Goal: Information Seeking & Learning: Learn about a topic

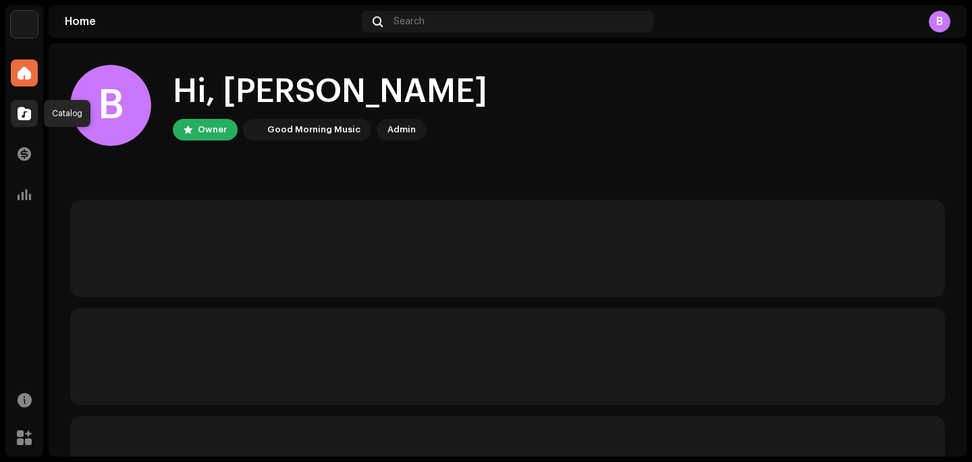
click at [28, 111] on span at bounding box center [24, 113] width 13 height 11
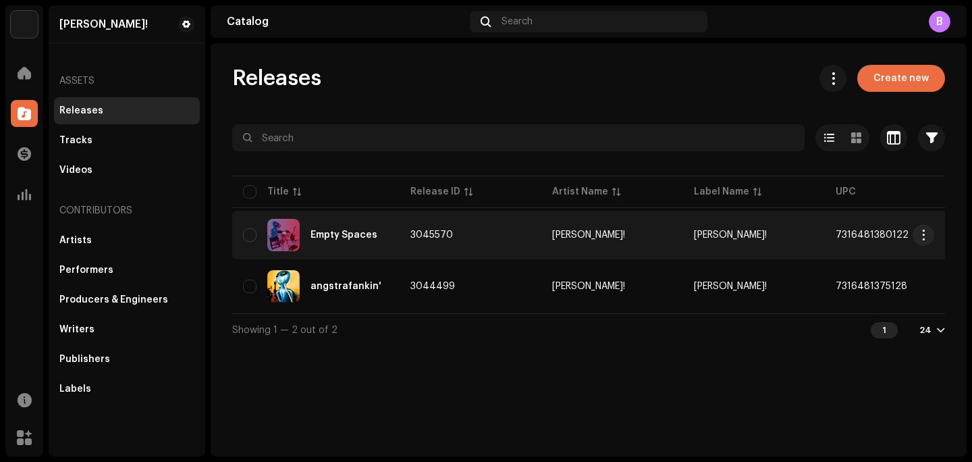
click at [370, 243] on div "Empty Spaces" at bounding box center [316, 235] width 146 height 32
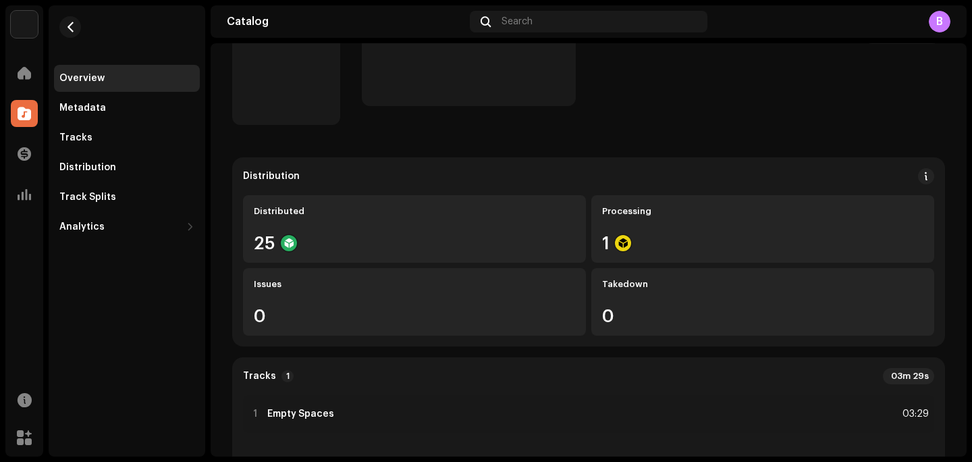
scroll to position [59, 0]
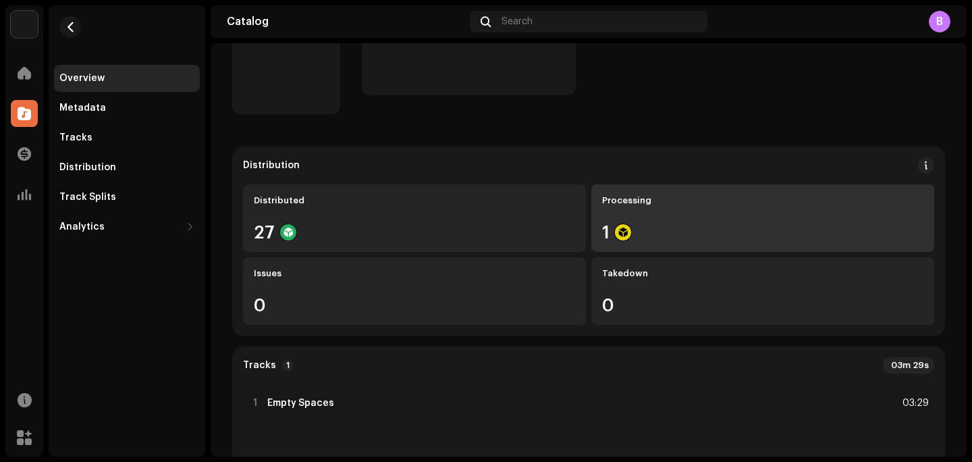
click at [618, 217] on div "Processing 1" at bounding box center [762, 217] width 343 height 67
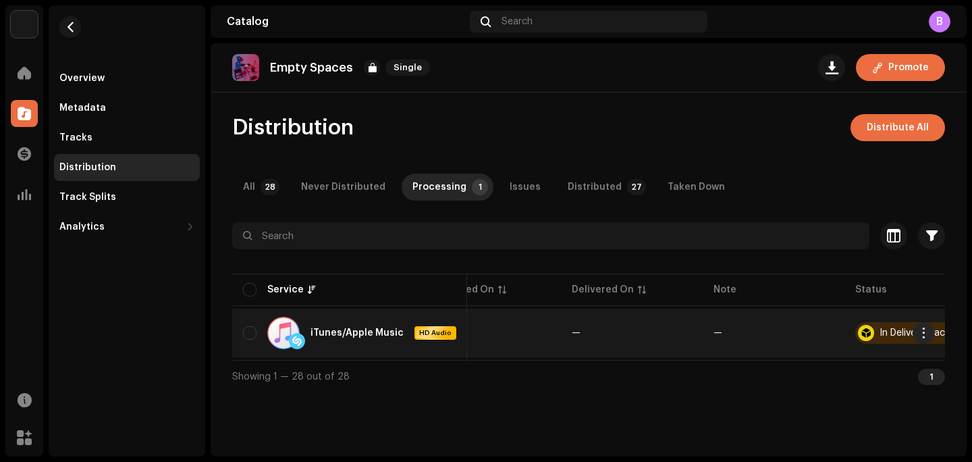
scroll to position [0, 91]
click at [852, 339] on div "In Delivery: Packaging" at bounding box center [876, 333] width 128 height 22
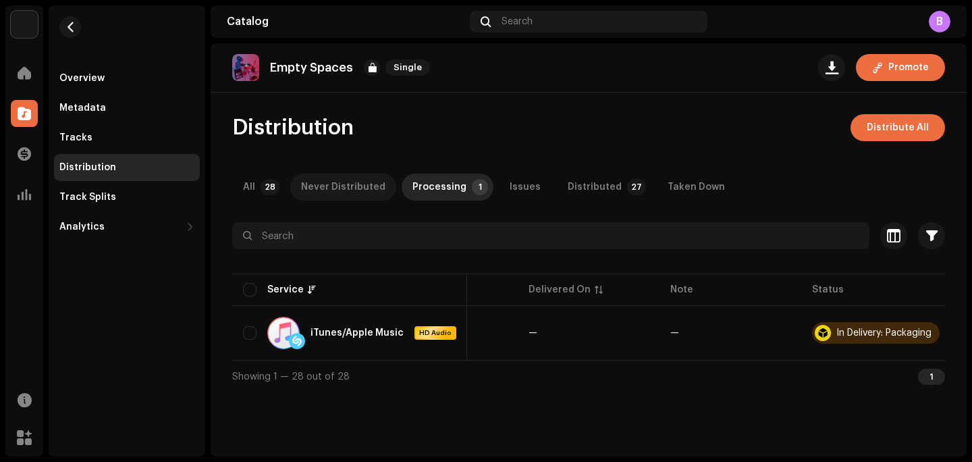
click at [362, 190] on div "Never Distributed" at bounding box center [343, 186] width 84 height 27
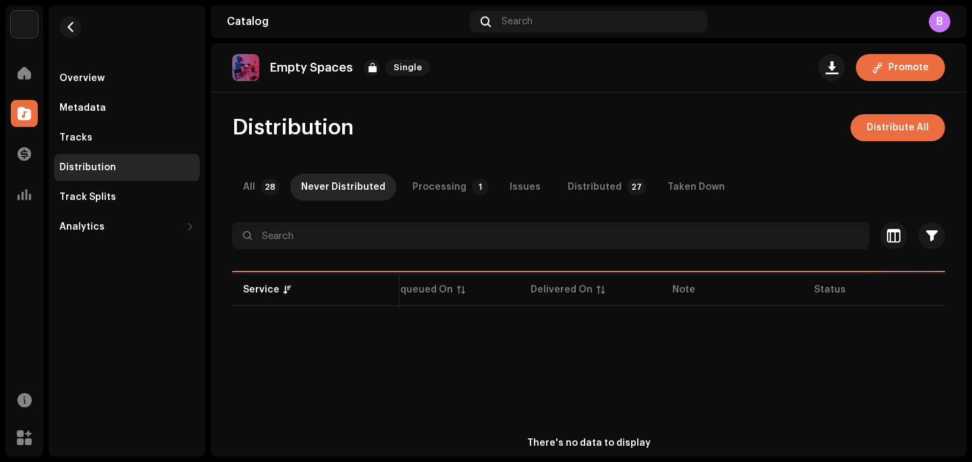
scroll to position [0, 30]
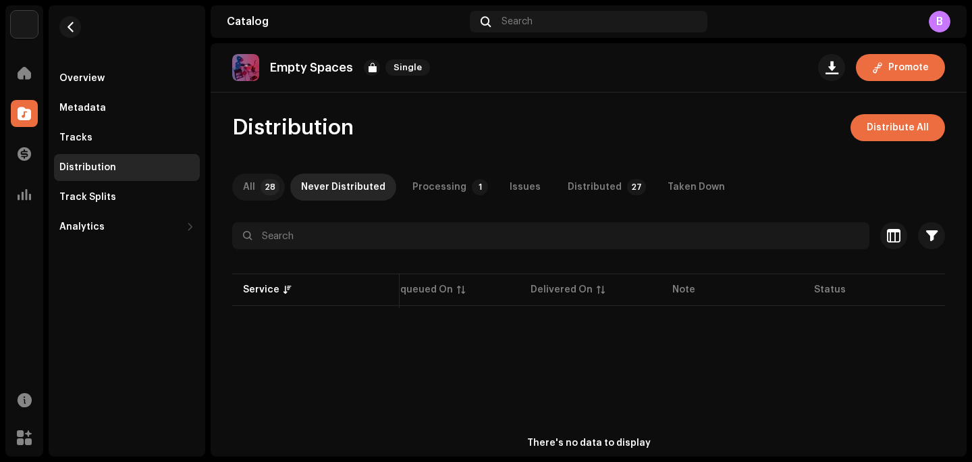
click at [260, 188] on p-badge "28" at bounding box center [269, 187] width 19 height 16
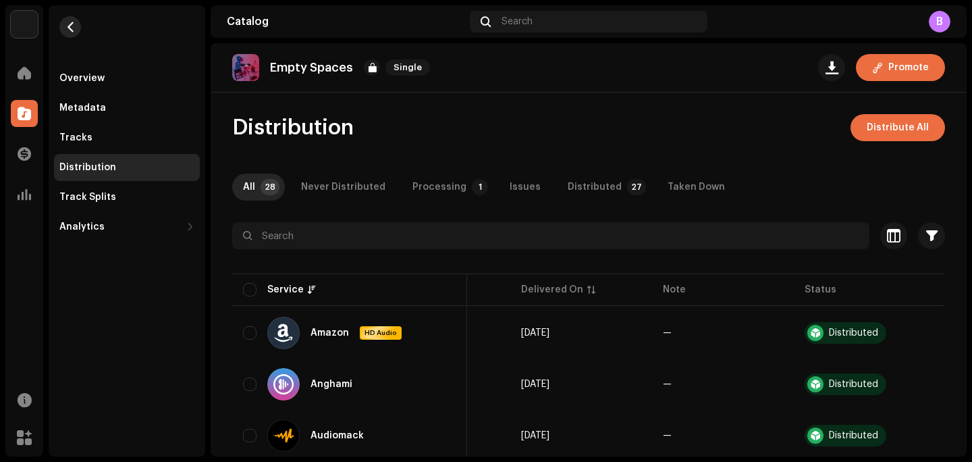
click at [69, 35] on button "button" at bounding box center [70, 27] width 22 height 22
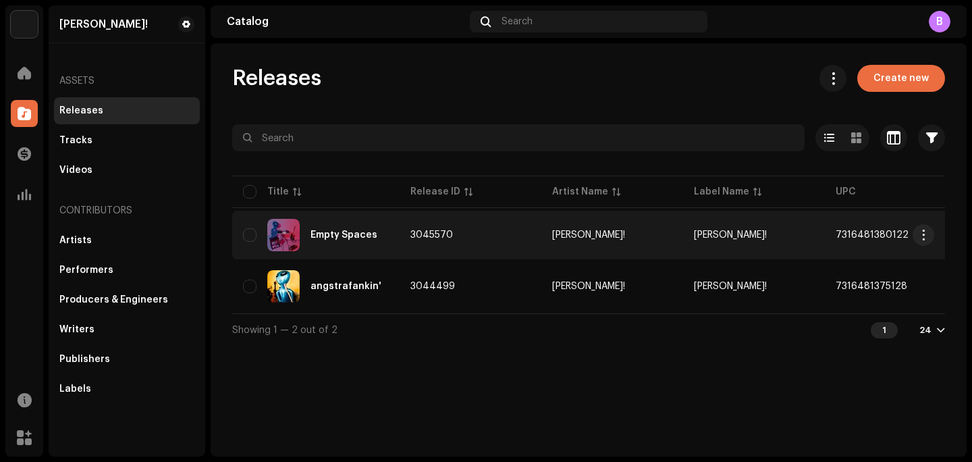
click at [385, 231] on div "Empty Spaces" at bounding box center [316, 235] width 146 height 32
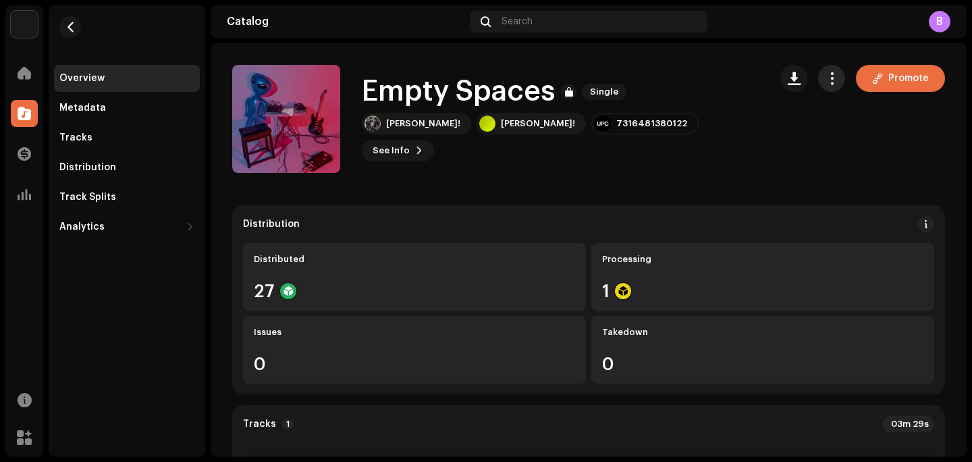
click at [832, 74] on button "button" at bounding box center [831, 78] width 27 height 27
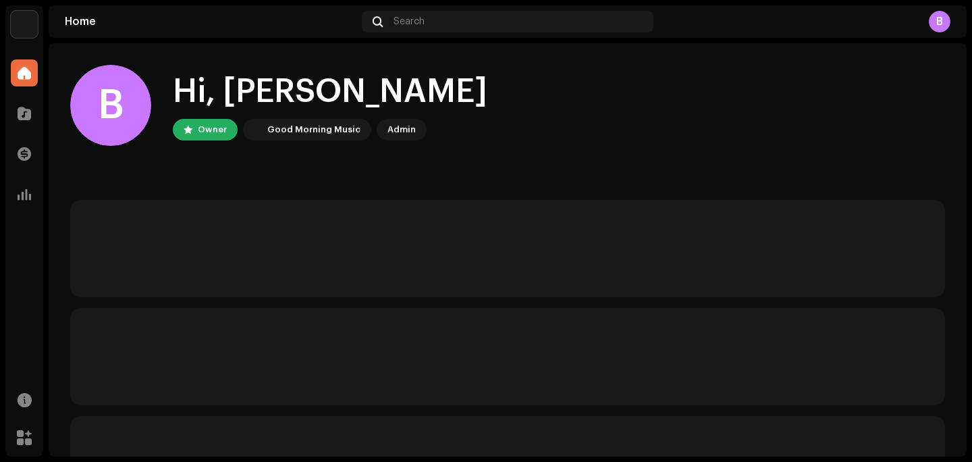
click at [31, 96] on div "Catalog" at bounding box center [24, 113] width 38 height 38
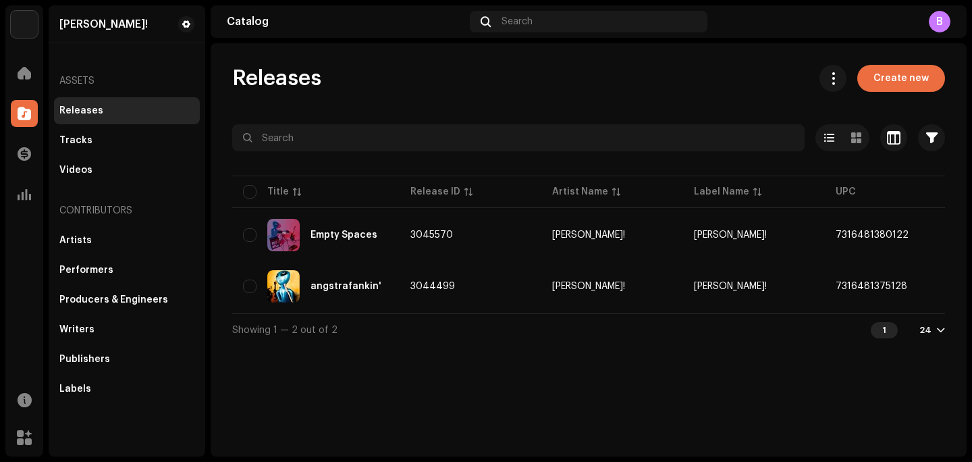
click at [190, 121] on div "Releases" at bounding box center [127, 110] width 146 height 27
click at [192, 135] on div "Tracks" at bounding box center [126, 140] width 135 height 11
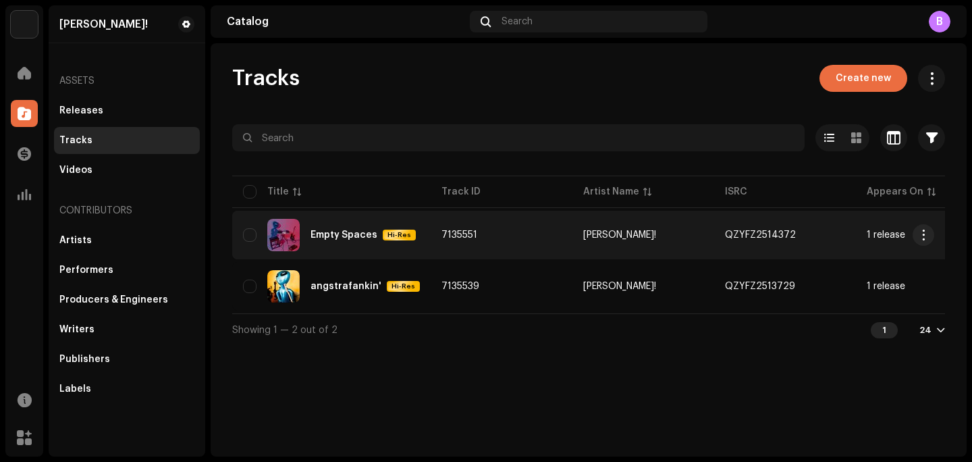
click at [362, 239] on div "Empty Spaces" at bounding box center [343, 234] width 67 height 9
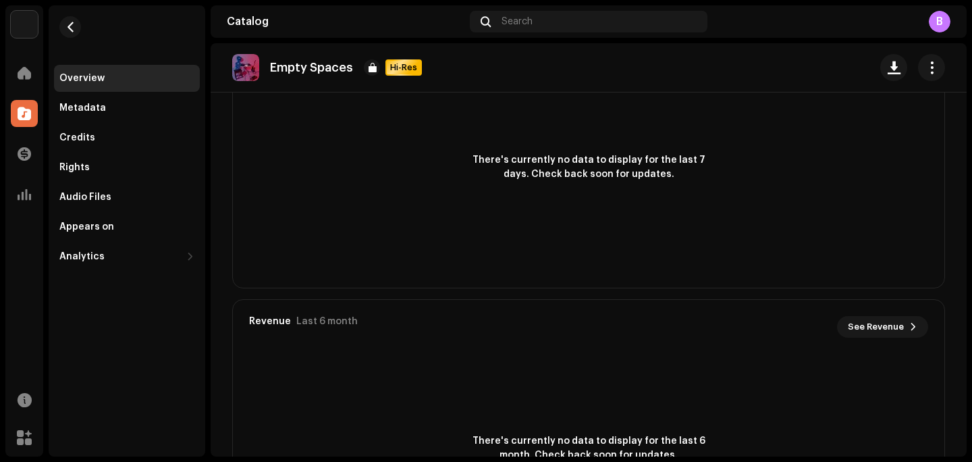
scroll to position [942, 0]
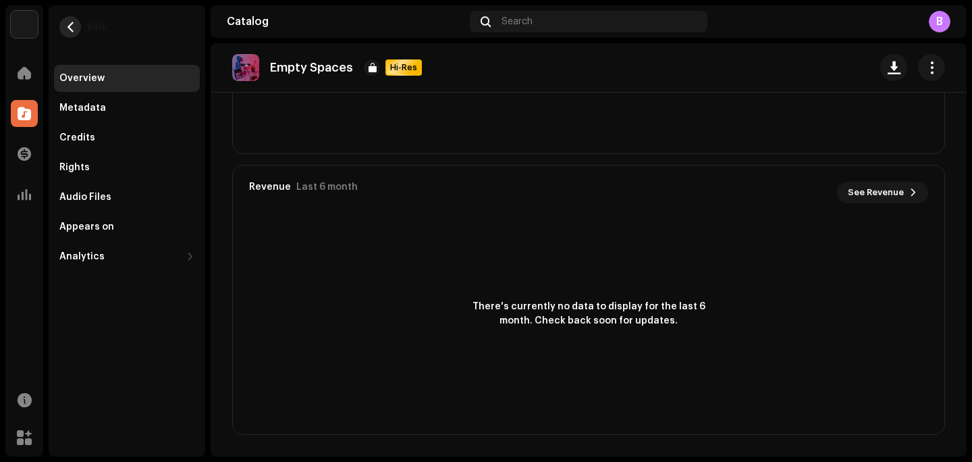
click at [72, 28] on span "button" at bounding box center [70, 27] width 10 height 11
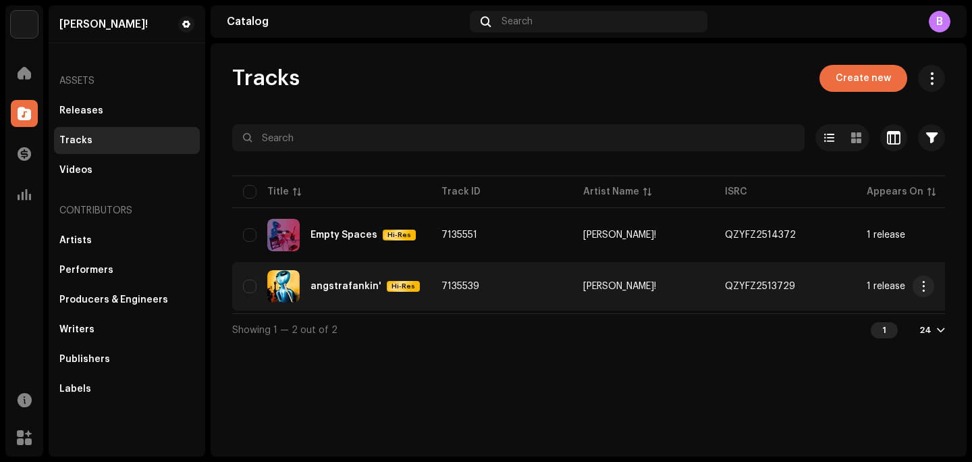
click at [493, 268] on td "7135539" at bounding box center [501, 286] width 142 height 49
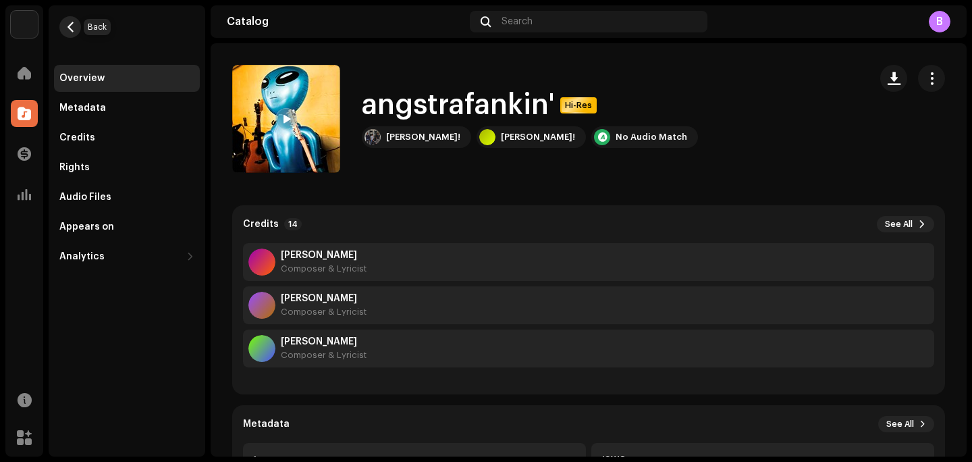
click at [76, 26] on button "button" at bounding box center [70, 27] width 22 height 22
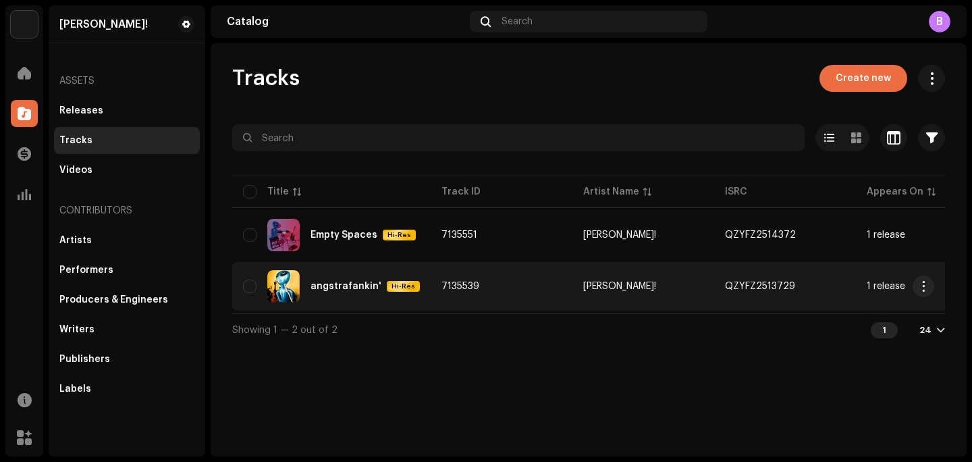
click at [361, 273] on div "angstrafankin' Hi-Res" at bounding box center [331, 286] width 177 height 32
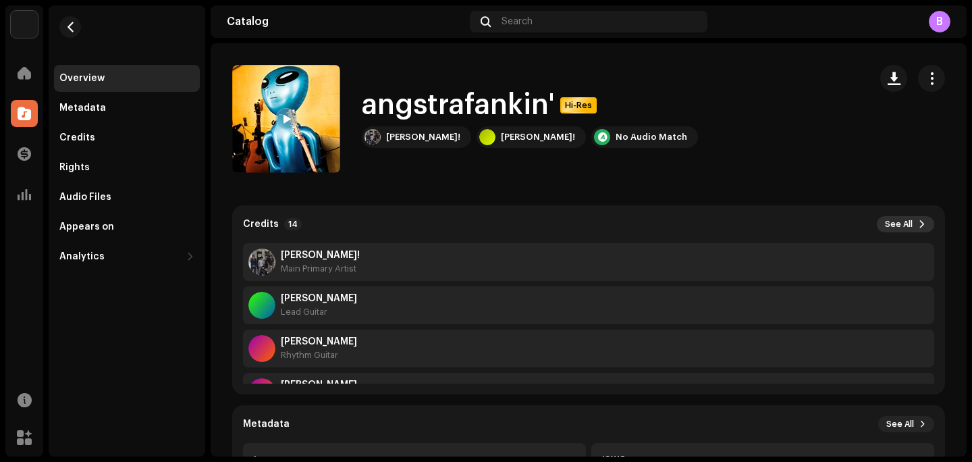
click at [889, 226] on span "See All" at bounding box center [899, 224] width 28 height 11
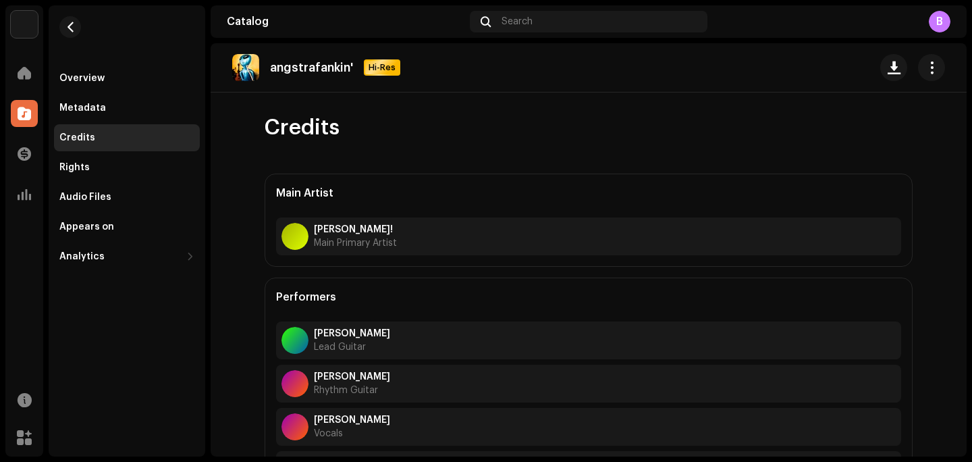
click at [82, 28] on re-m-nav-back at bounding box center [70, 34] width 32 height 59
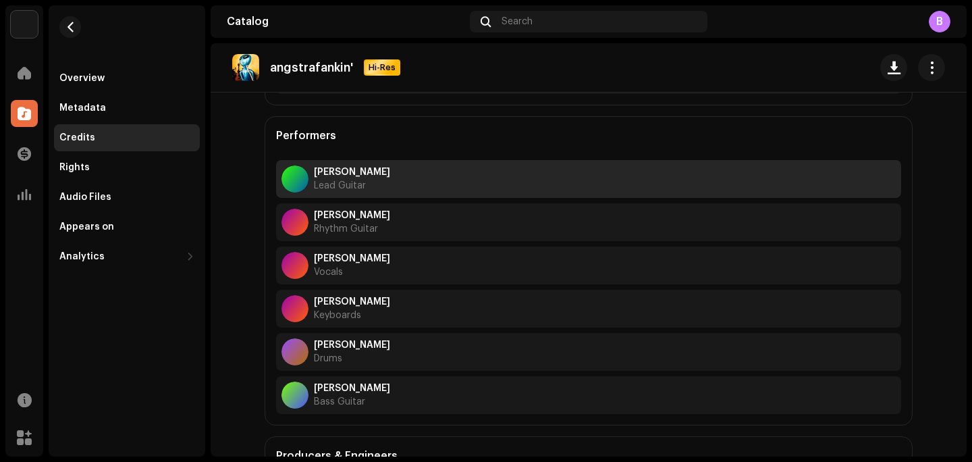
scroll to position [164, 0]
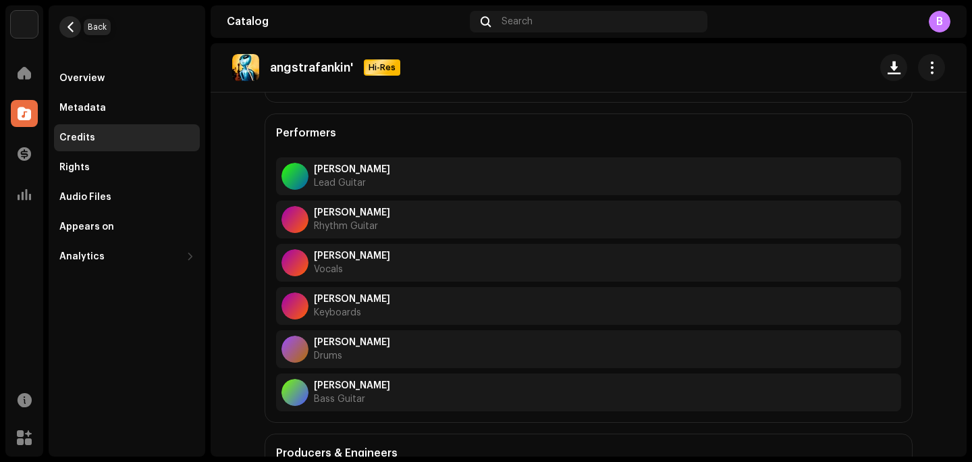
click at [72, 32] on span "button" at bounding box center [70, 27] width 10 height 11
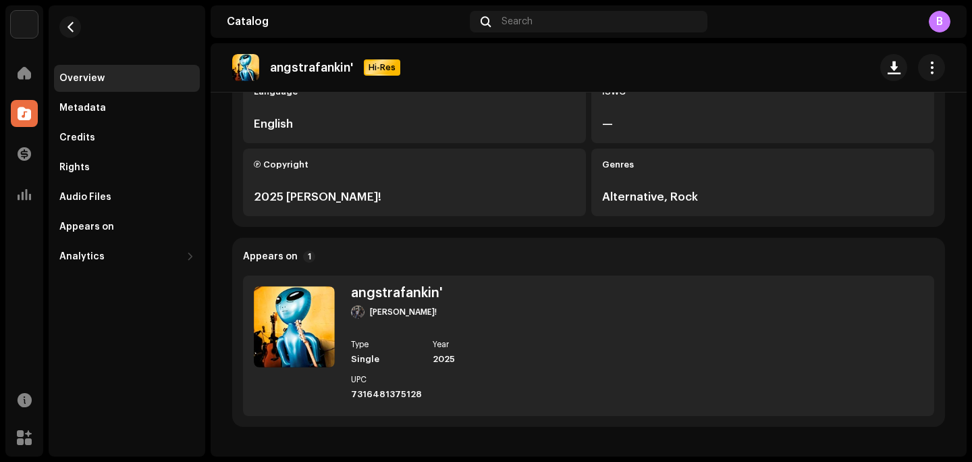
scroll to position [366, 0]
click at [76, 31] on button "button" at bounding box center [70, 27] width 22 height 22
